Goal: Task Accomplishment & Management: Use online tool/utility

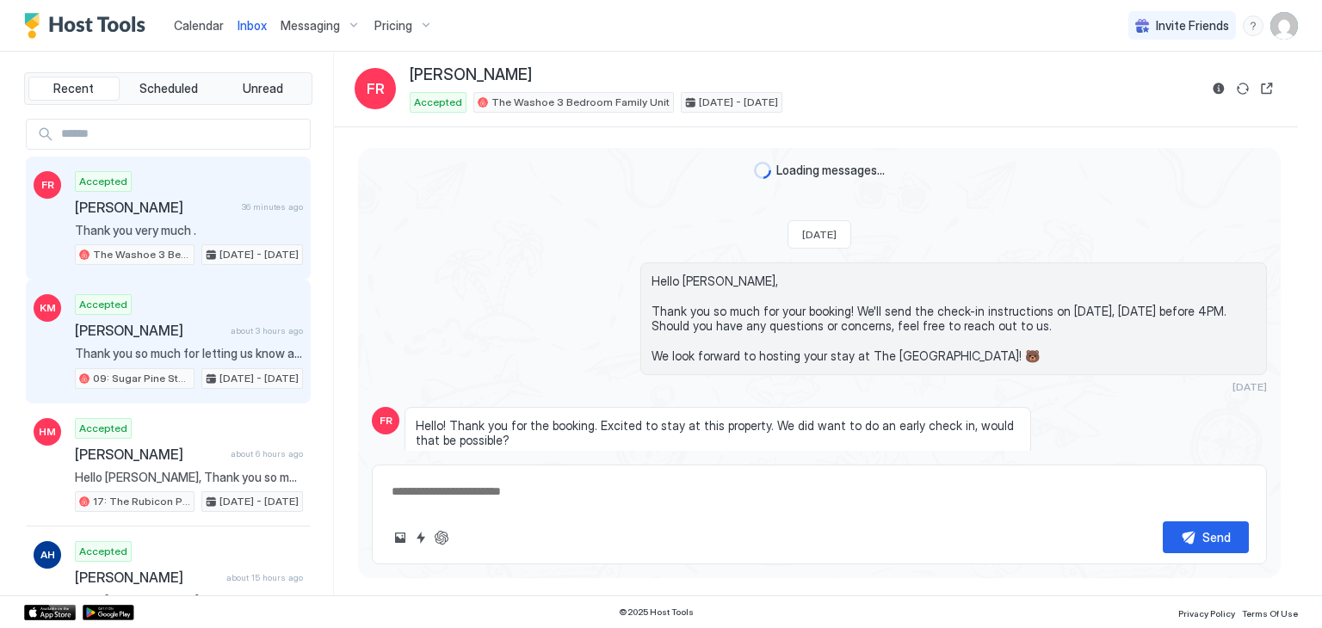
scroll to position [1742, 0]
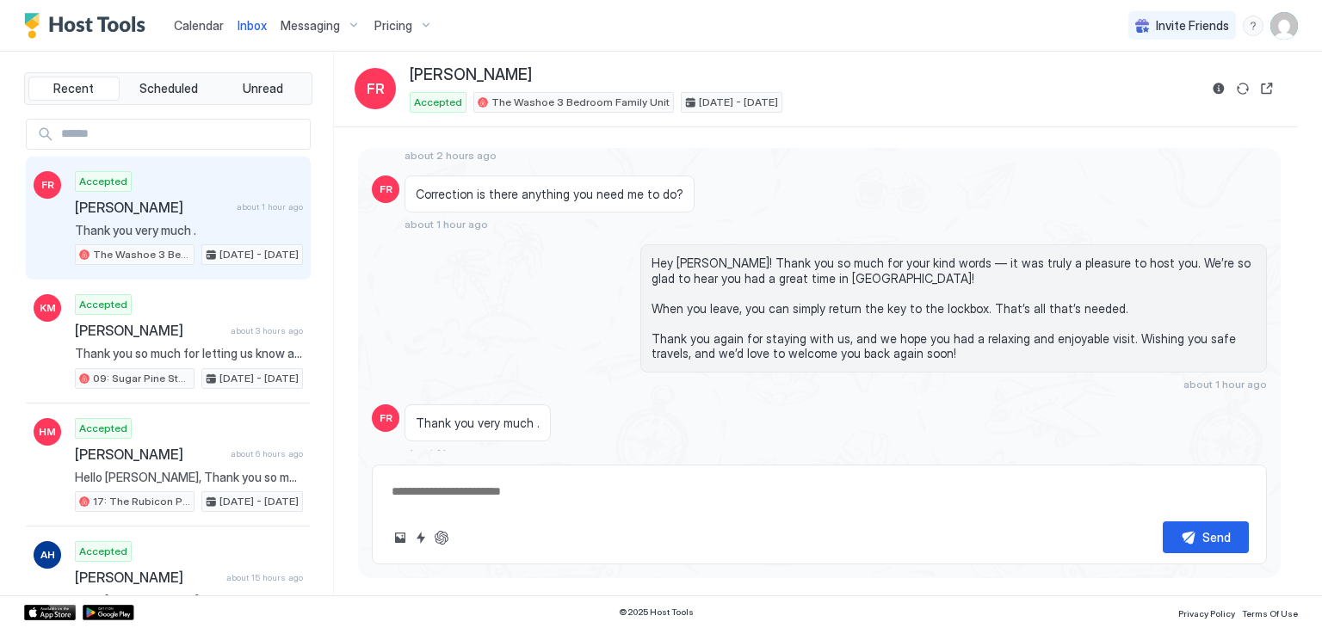
click at [201, 34] on div "Calendar" at bounding box center [199, 25] width 64 height 32
click at [205, 28] on span "Calendar" at bounding box center [199, 25] width 50 height 15
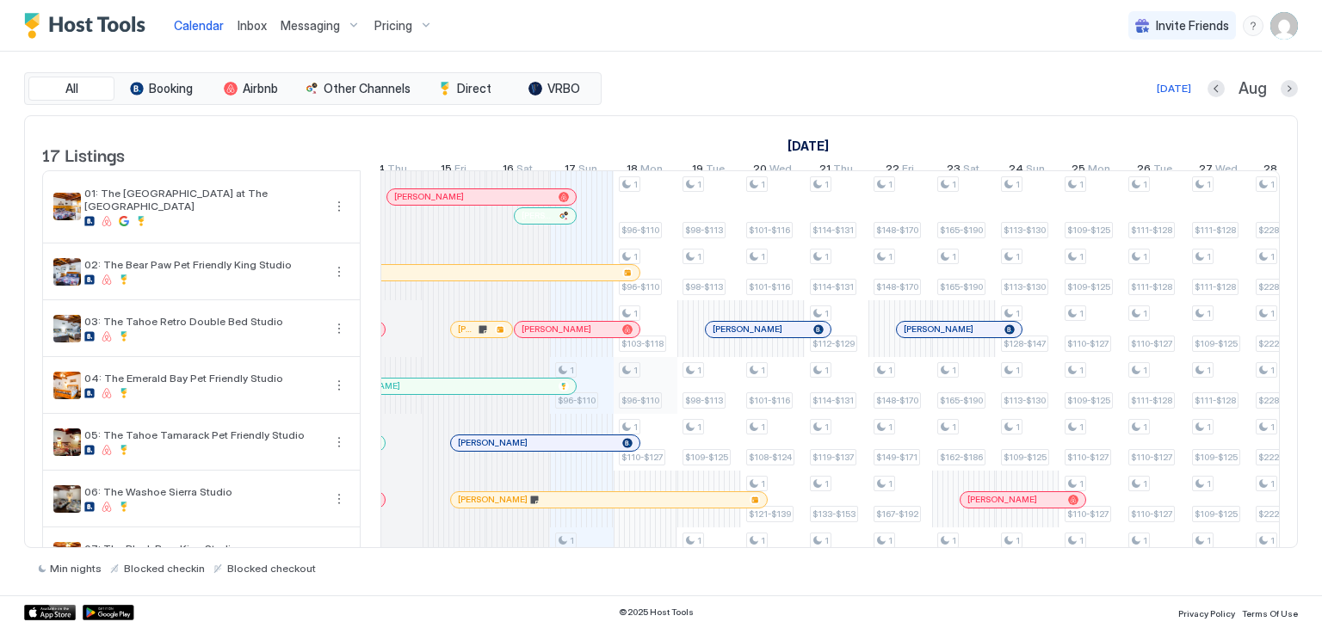
scroll to position [0, 785]
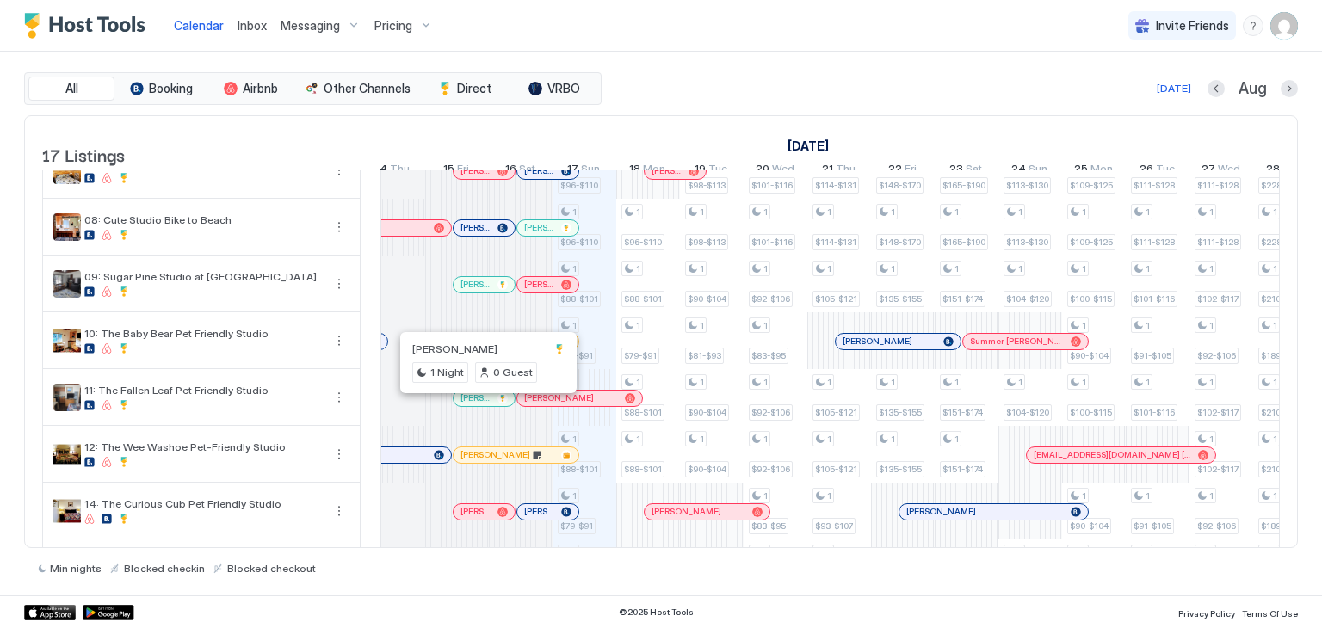
click at [486, 406] on div at bounding box center [487, 399] width 14 height 14
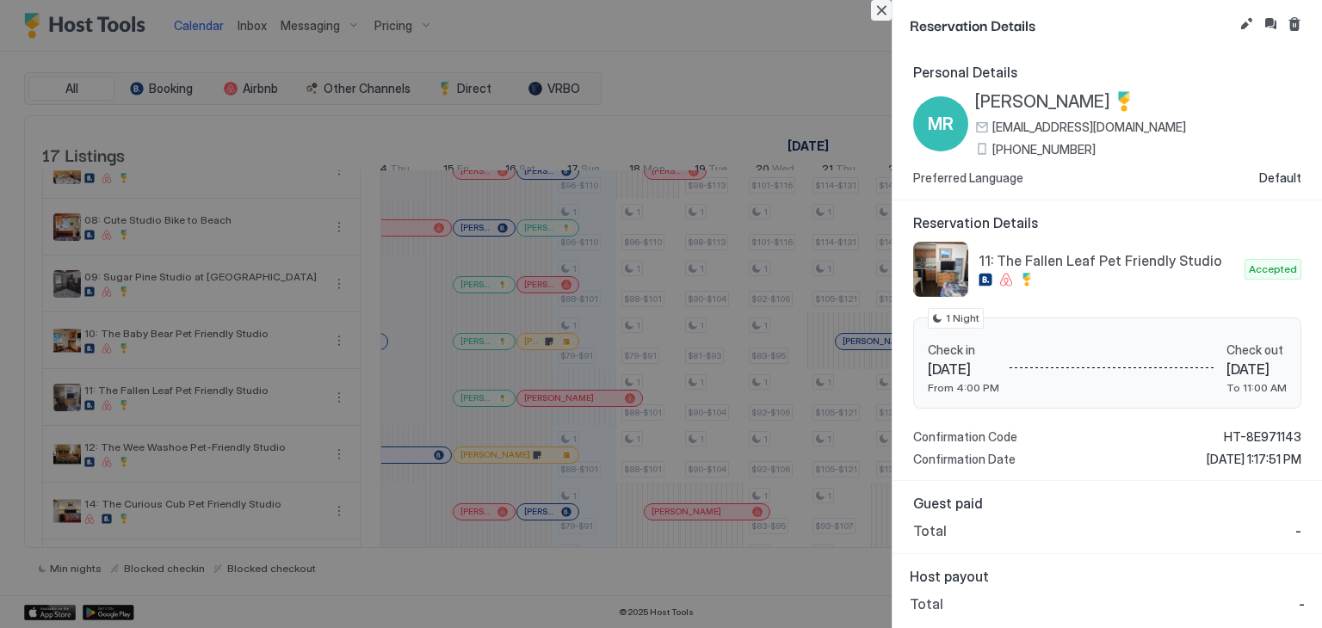
click at [882, 11] on button "Close" at bounding box center [881, 10] width 21 height 21
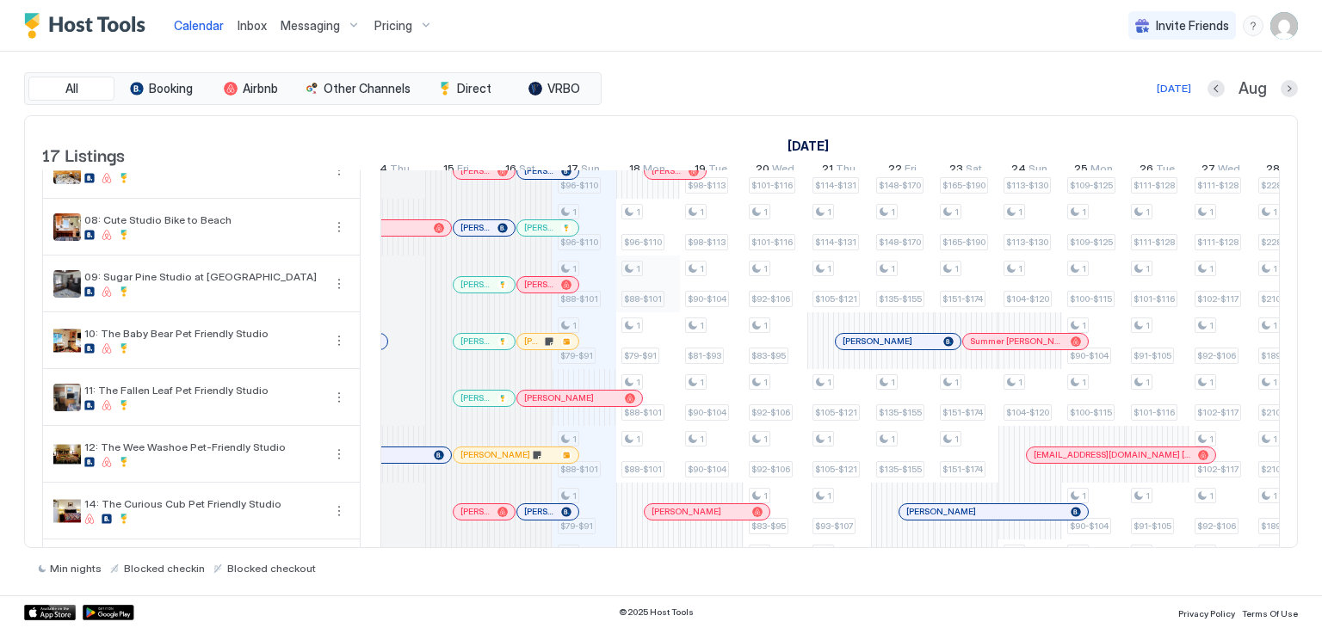
click at [643, 294] on div "1 $96-$110 1 $96-$110 1 $96-$110 1 $88-$101 1 $79-$91 1 $88-$101 1 $79-$91 1 $7…" at bounding box center [1317, 276] width 3440 height 981
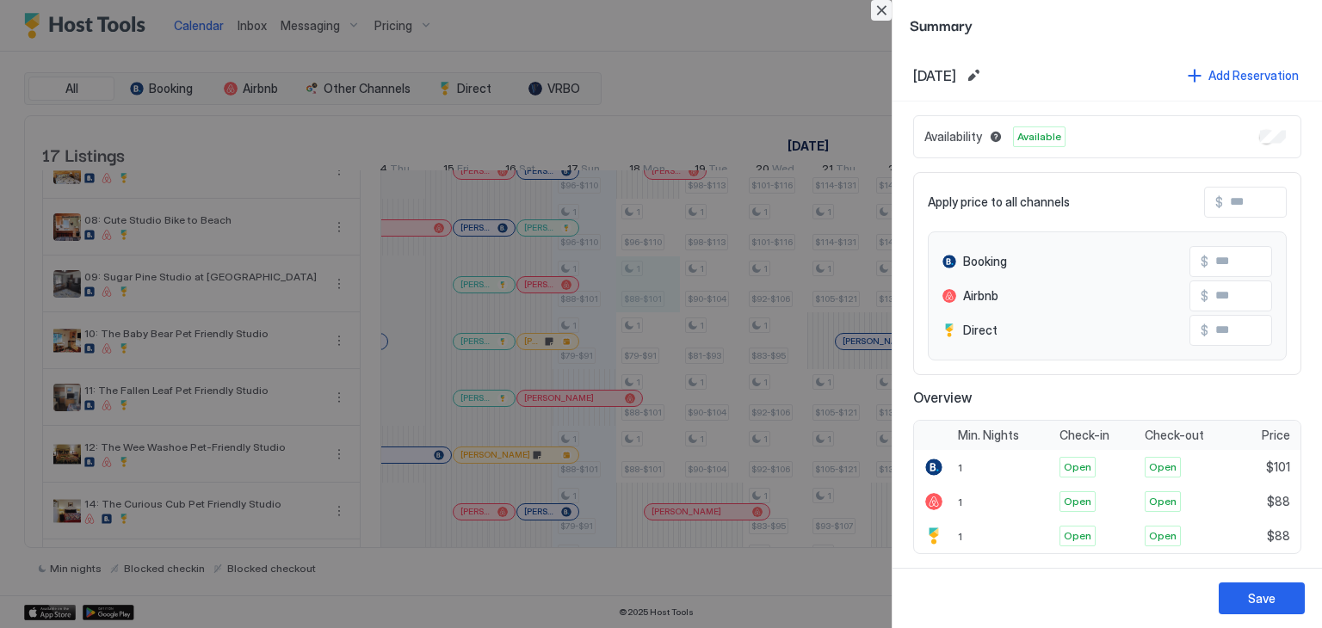
click at [882, 8] on button "Close" at bounding box center [881, 10] width 21 height 21
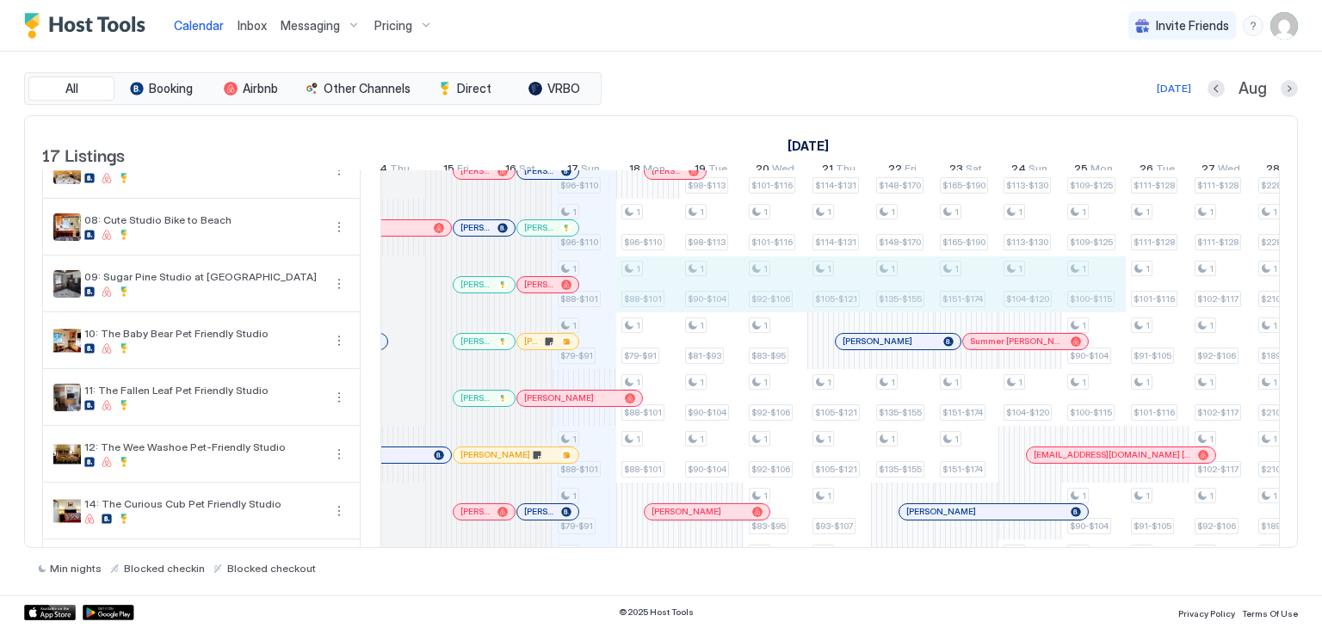
drag, startPoint x: 655, startPoint y: 303, endPoint x: 1086, endPoint y: 304, distance: 430.5
click at [1086, 304] on div "1 $96-$110 1 $96-$110 1 $96-$110 1 $88-$101 1 $79-$91 1 $88-$101 1 $79-$91 1 $7…" at bounding box center [1317, 276] width 3440 height 981
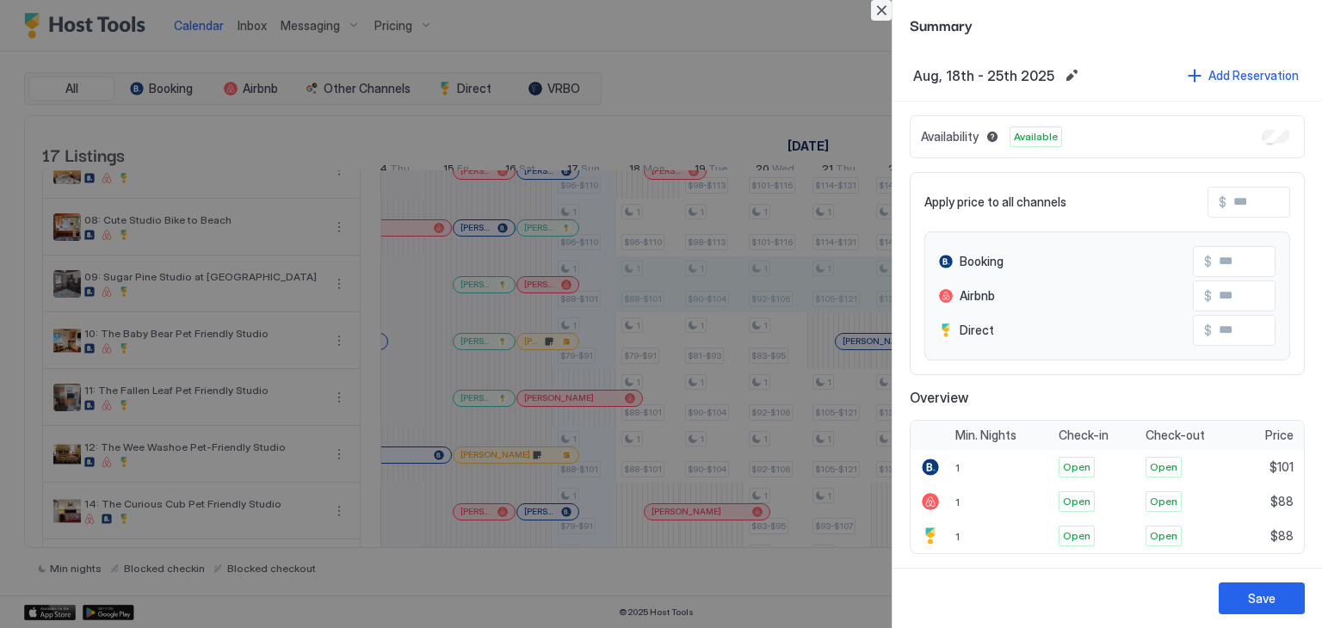
click at [882, 9] on button "Close" at bounding box center [881, 10] width 21 height 21
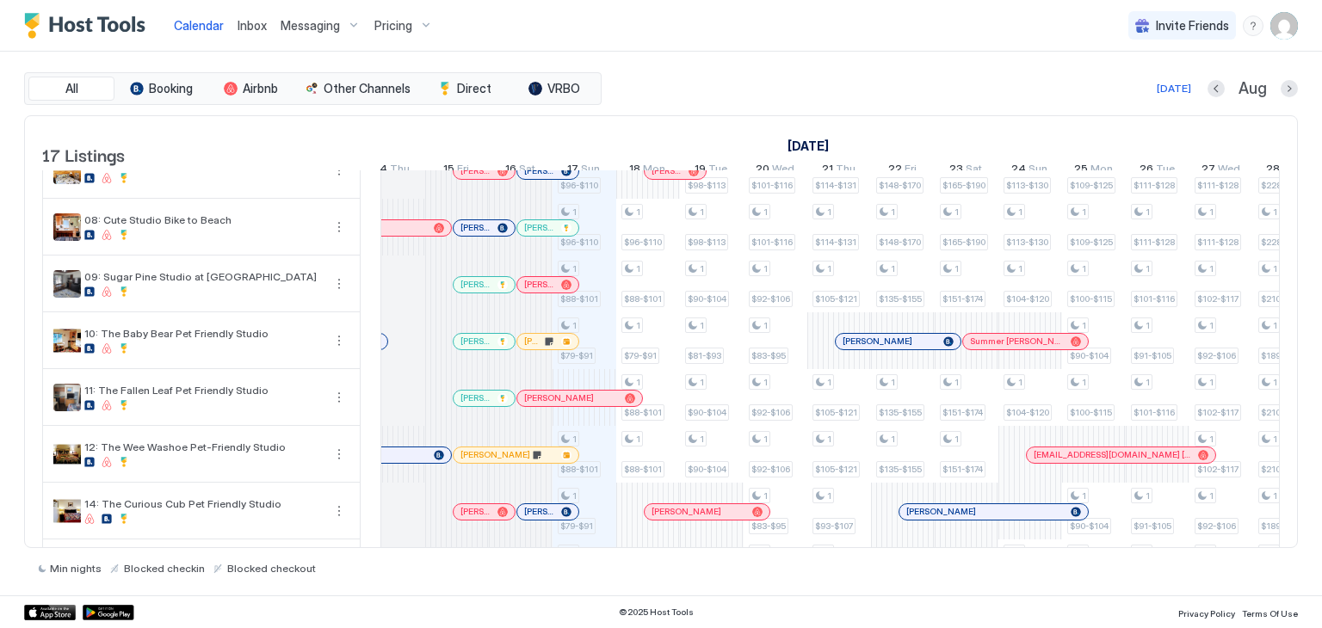
click at [254, 30] on span "Inbox" at bounding box center [252, 25] width 29 height 15
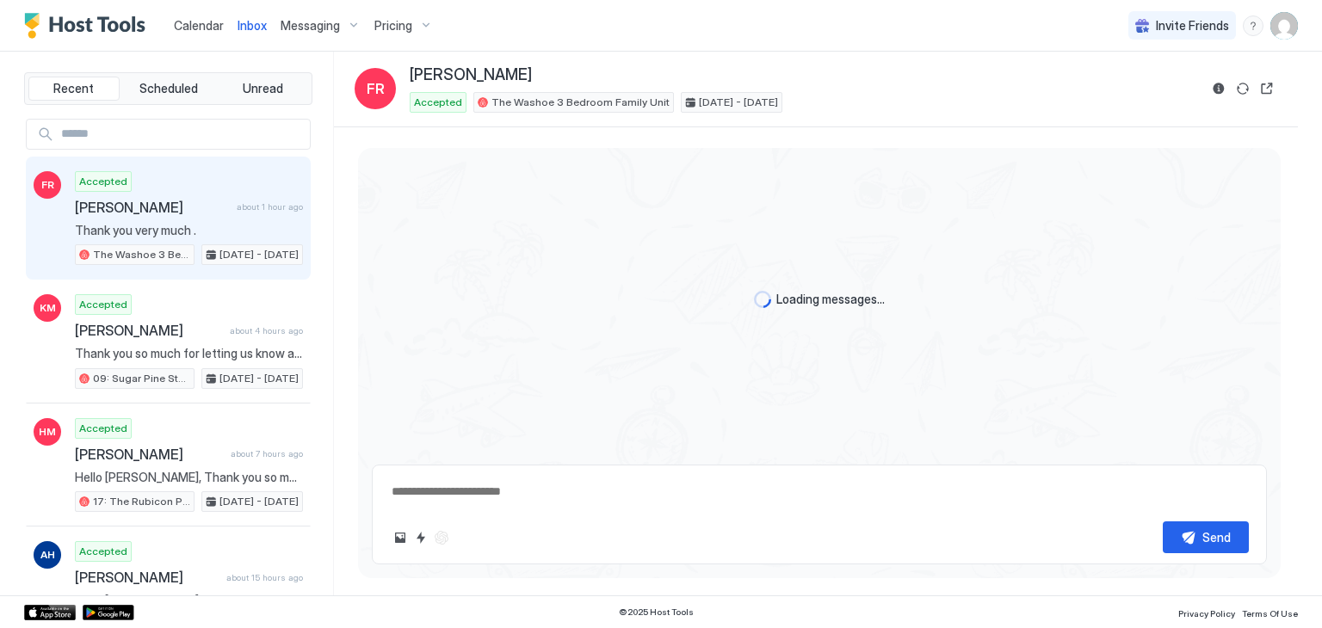
type textarea "*"
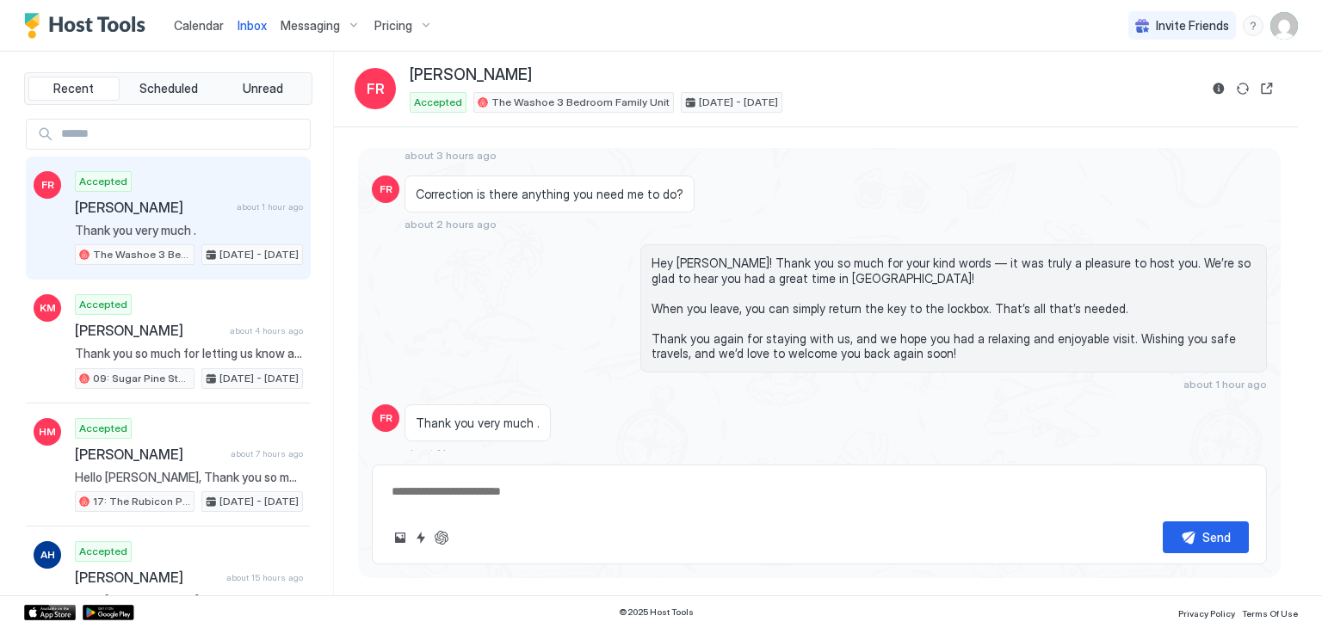
click at [185, 25] on span "Calendar" at bounding box center [199, 25] width 50 height 15
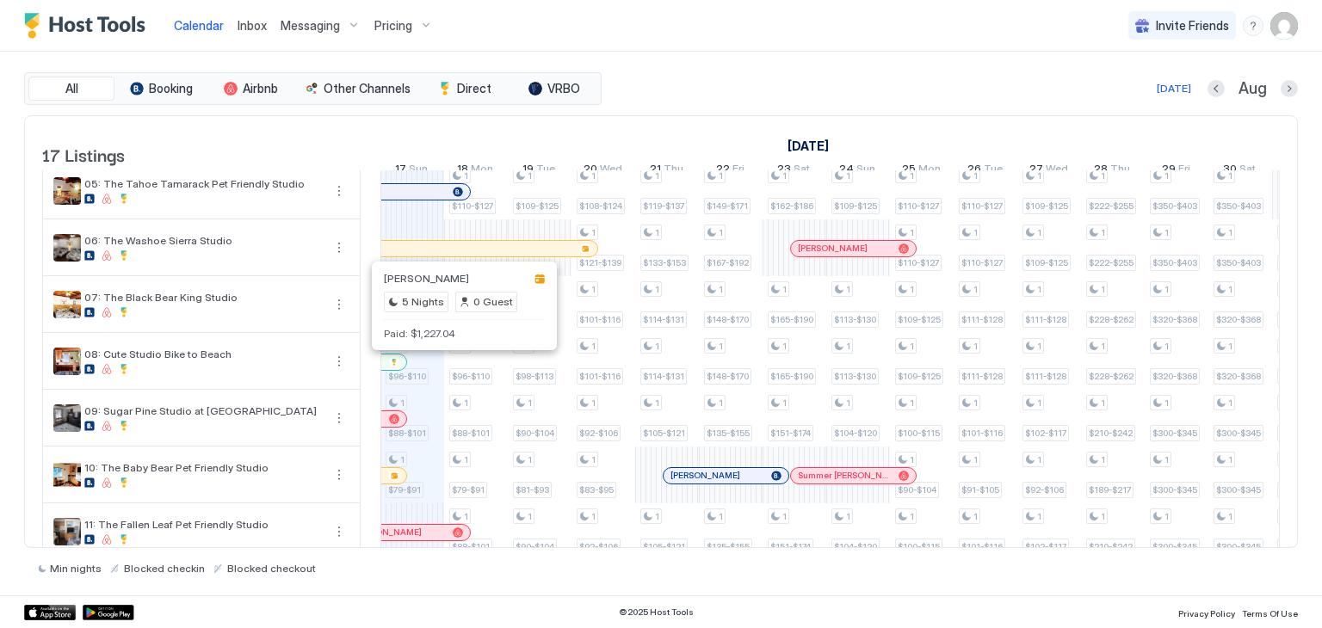
scroll to position [254, 0]
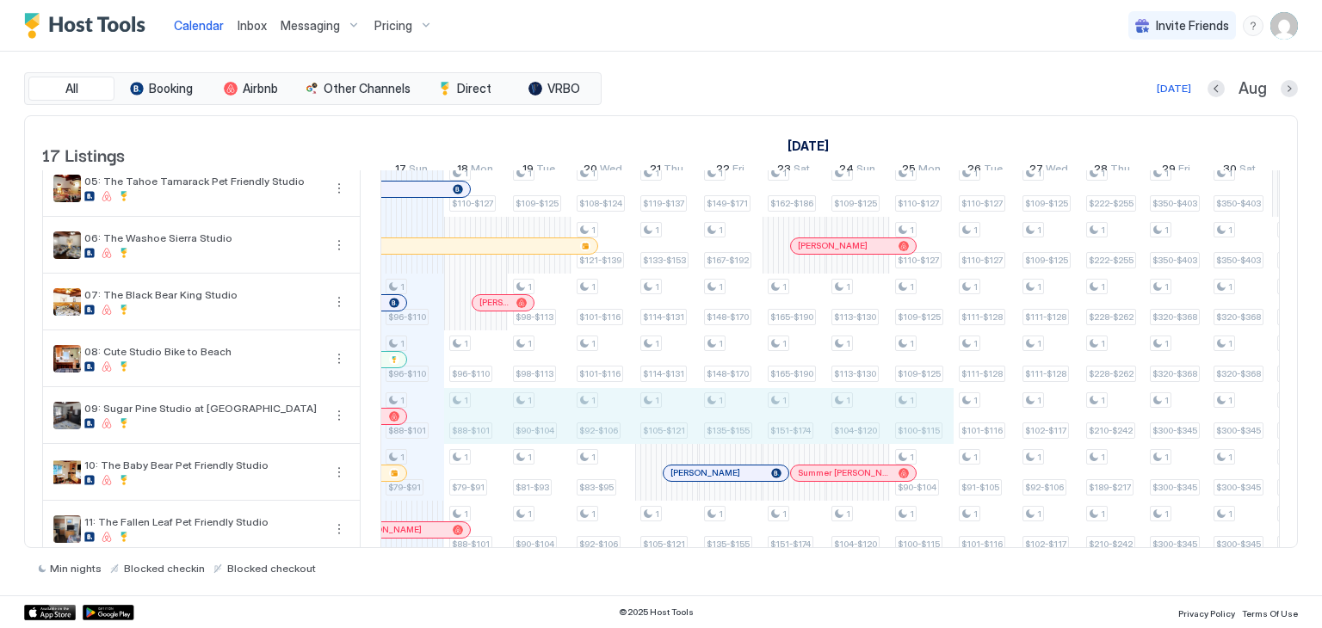
drag, startPoint x: 460, startPoint y: 430, endPoint x: 922, endPoint y: 429, distance: 462.3
click at [922, 429] on div "1 $96-$110 1 $96-$110 1 $96-$110 1 $88-$101 1 $79-$91 1 $88-$101 1 $79-$91 1 $7…" at bounding box center [1145, 407] width 3440 height 981
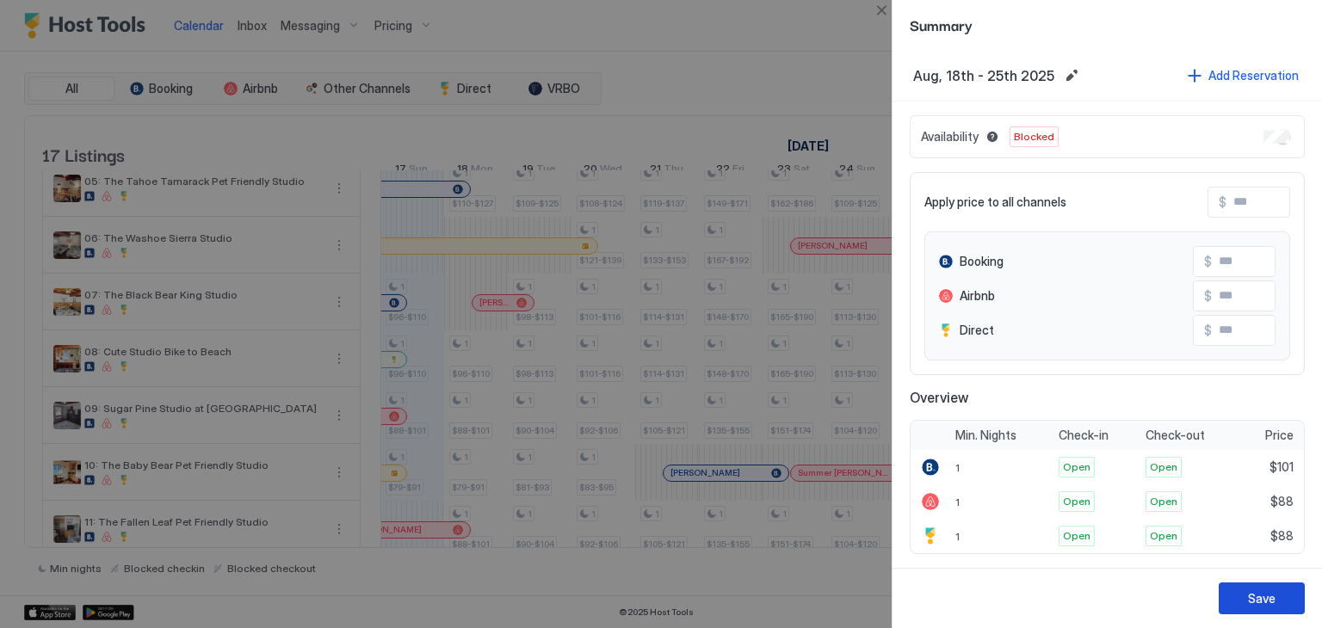
click at [1273, 595] on div "Save" at bounding box center [1262, 599] width 28 height 18
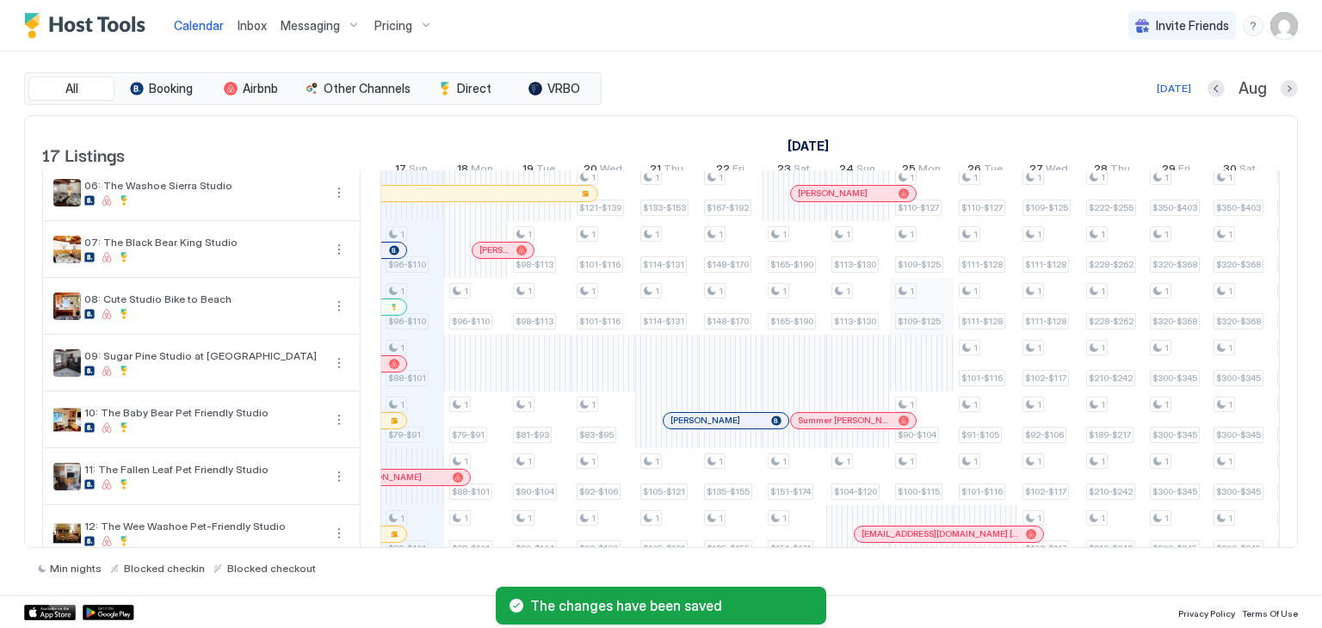
scroll to position [306, 0]
click at [895, 390] on div "1 $96-$110 1 $96-$110 1 $96-$110 1 $88-$101 1 $79-$91 1 $88-$101 1 $79-$91 1 $7…" at bounding box center [1145, 356] width 3440 height 981
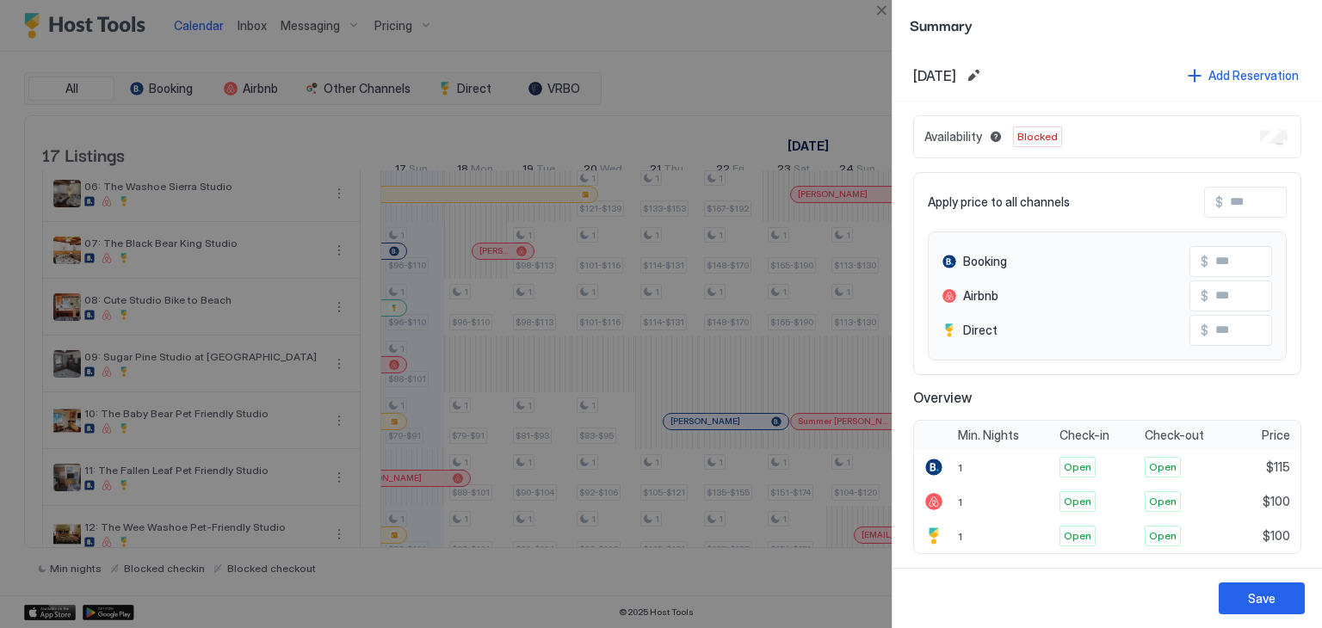
click at [557, 386] on div at bounding box center [661, 314] width 1322 height 628
click at [888, 11] on button "Close" at bounding box center [881, 10] width 21 height 21
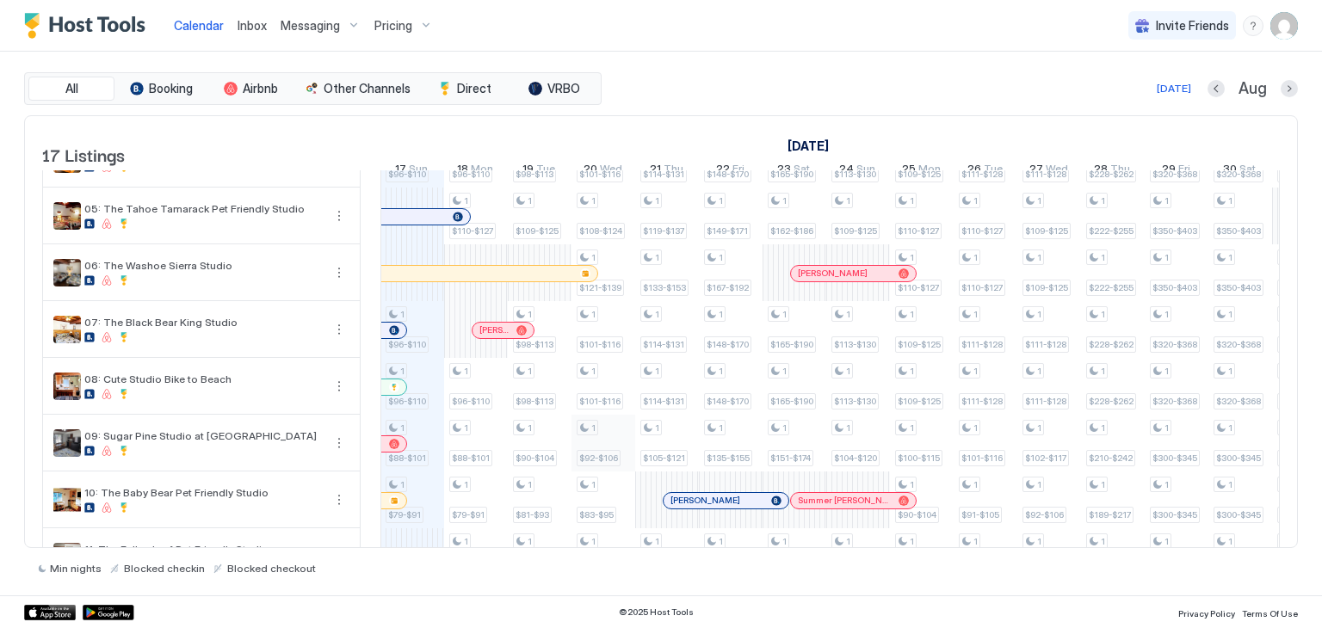
scroll to position [225, 0]
